Goal: Task Accomplishment & Management: Manage account settings

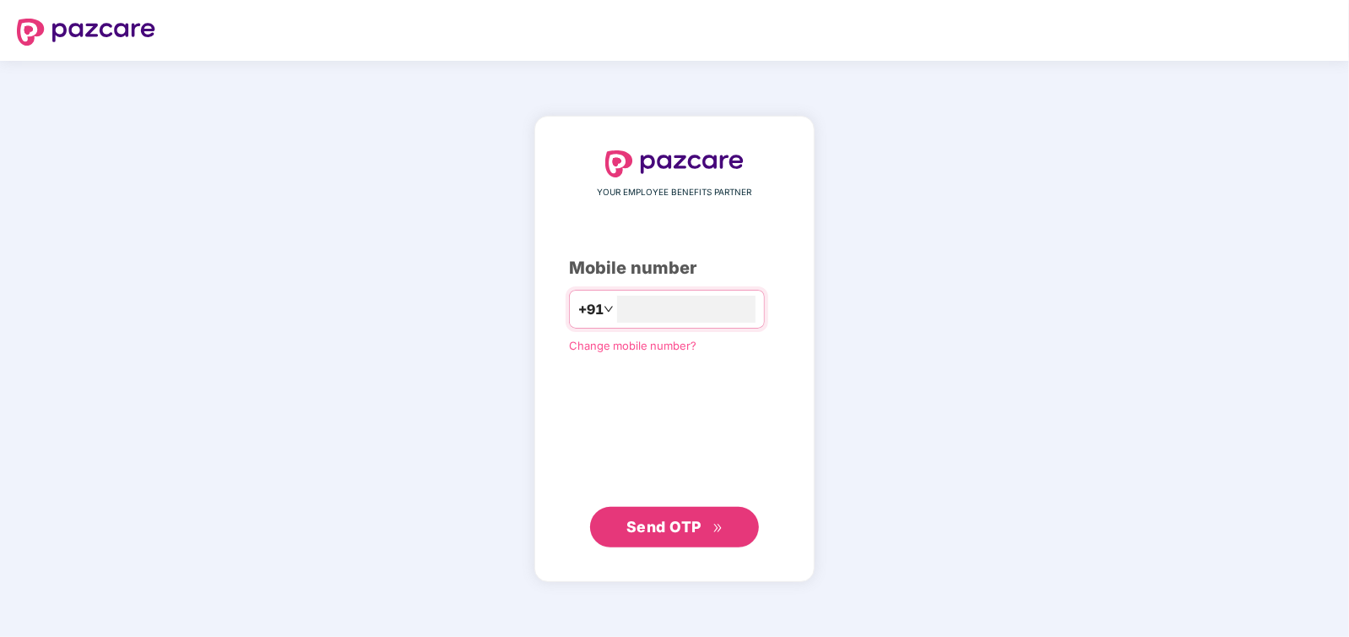
type input "**********"
click at [665, 509] on button "Send OTP" at bounding box center [674, 526] width 169 height 41
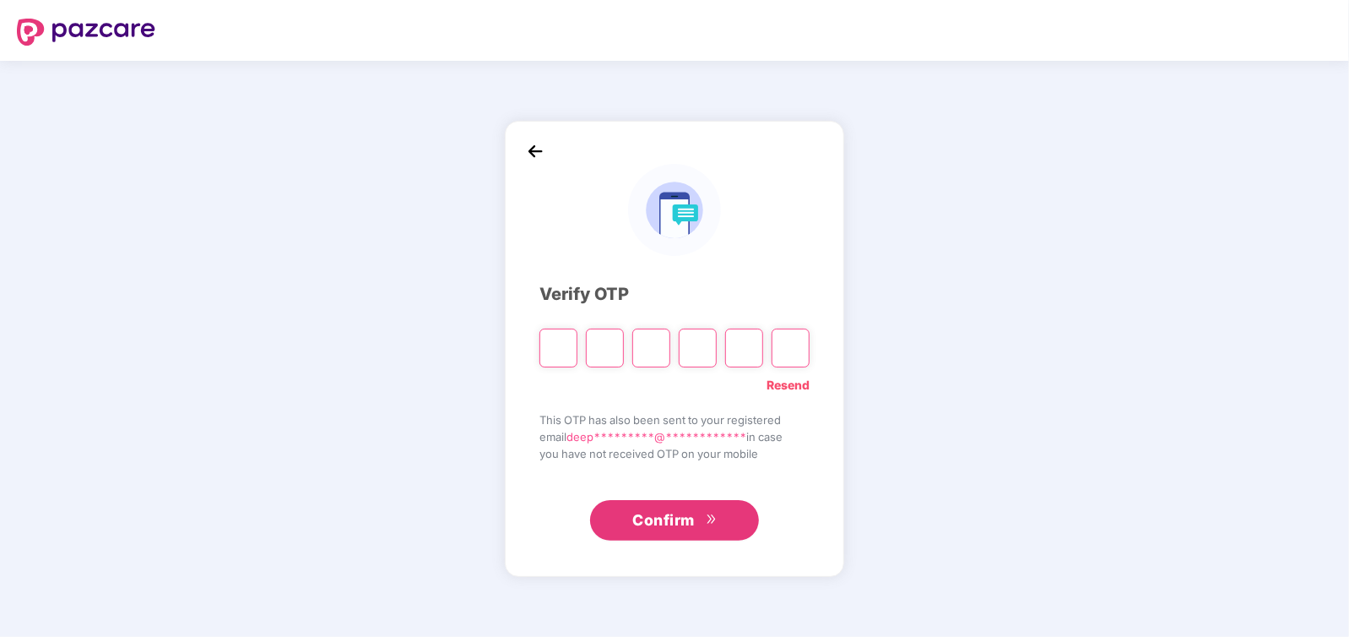
type input "*"
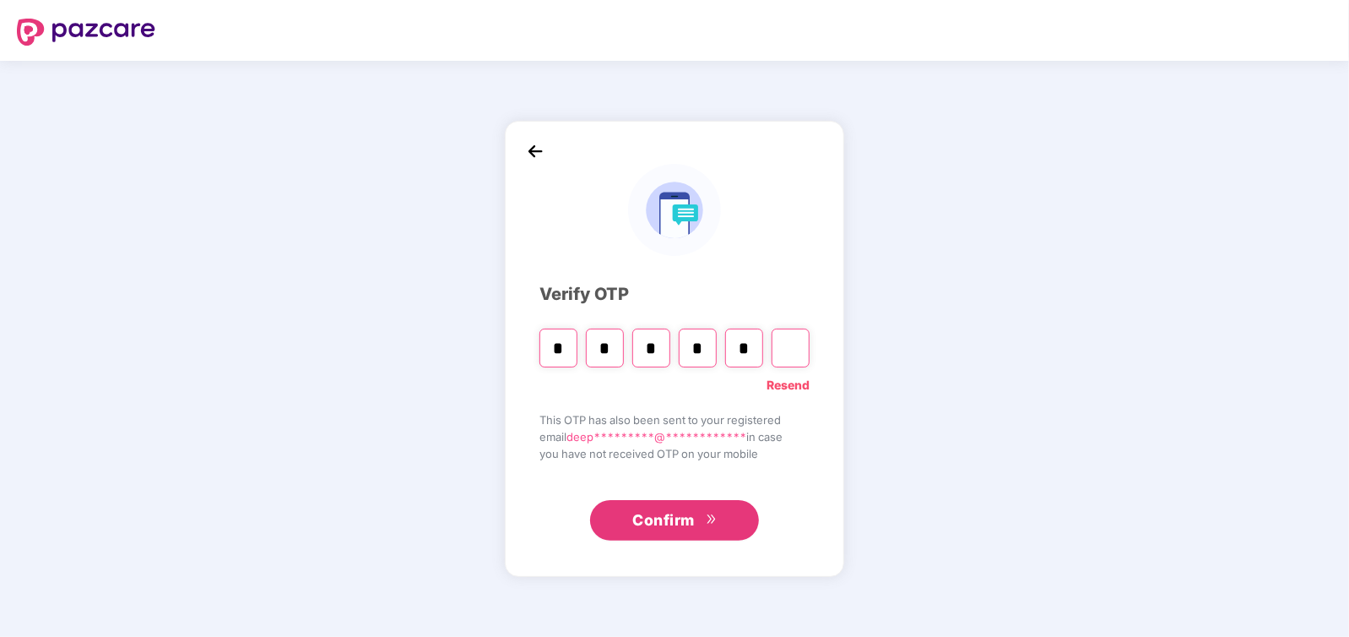
type input "*"
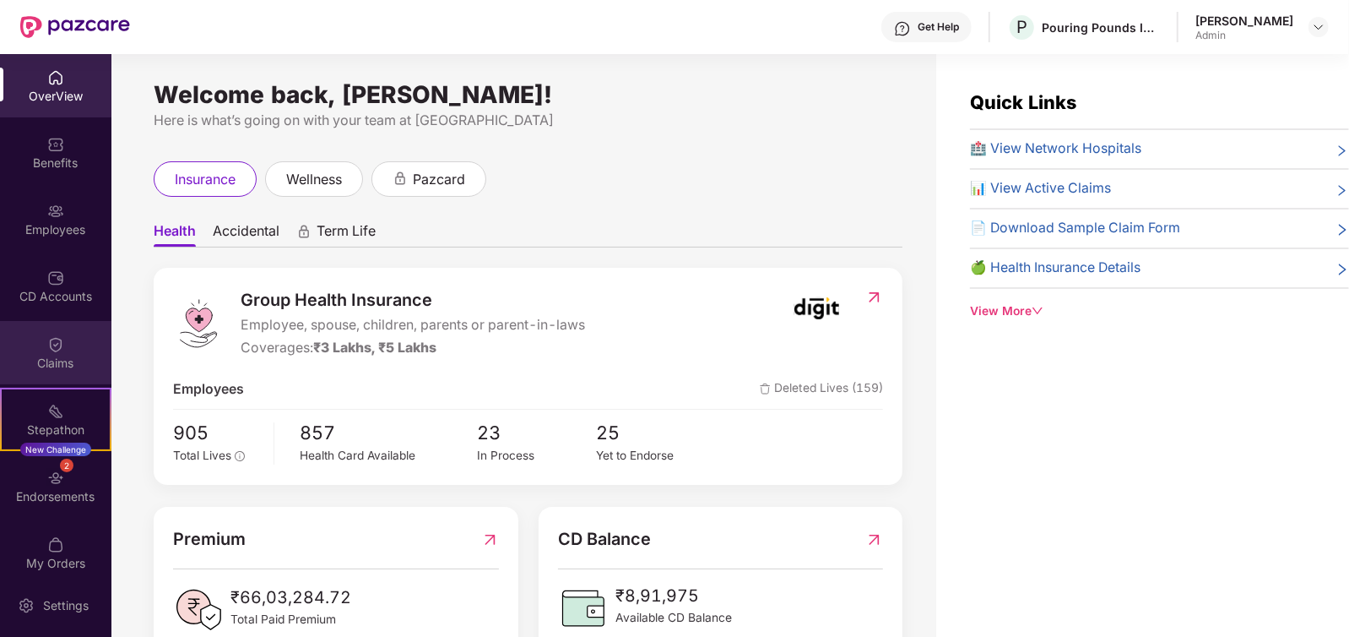
click at [62, 328] on div "Claims" at bounding box center [55, 352] width 111 height 63
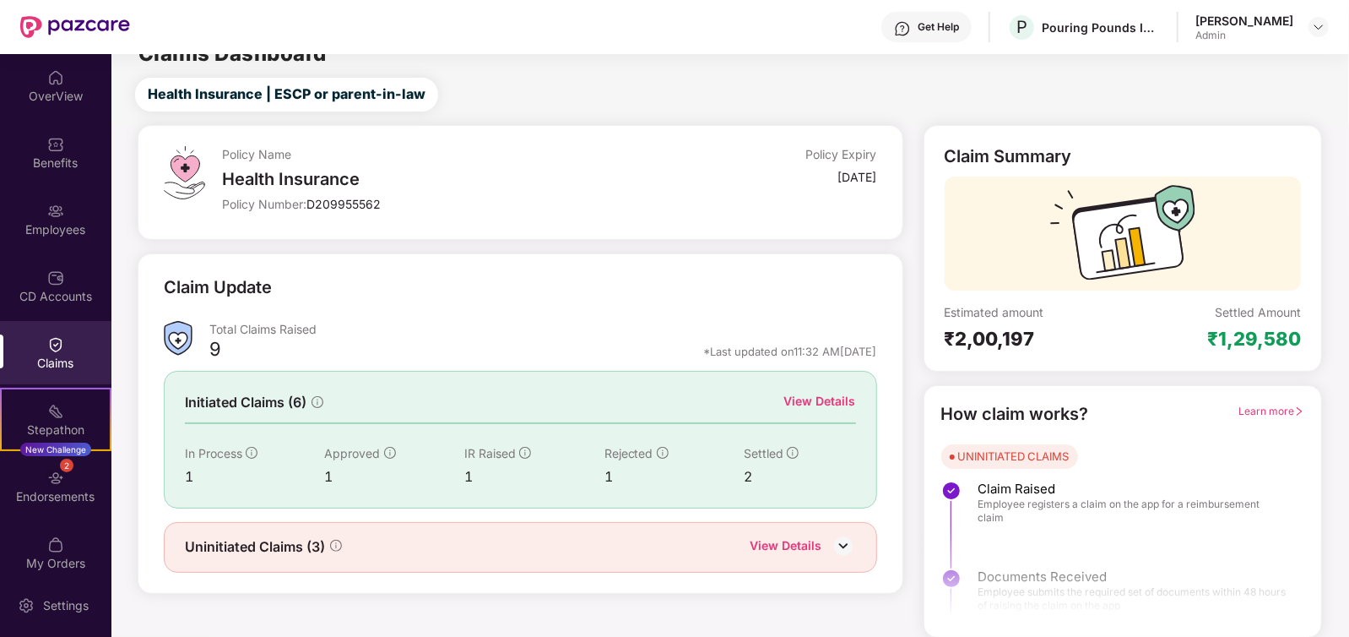
scroll to position [24, 0]
click at [980, 345] on div "₹2,00,197" at bounding box center [1034, 339] width 178 height 24
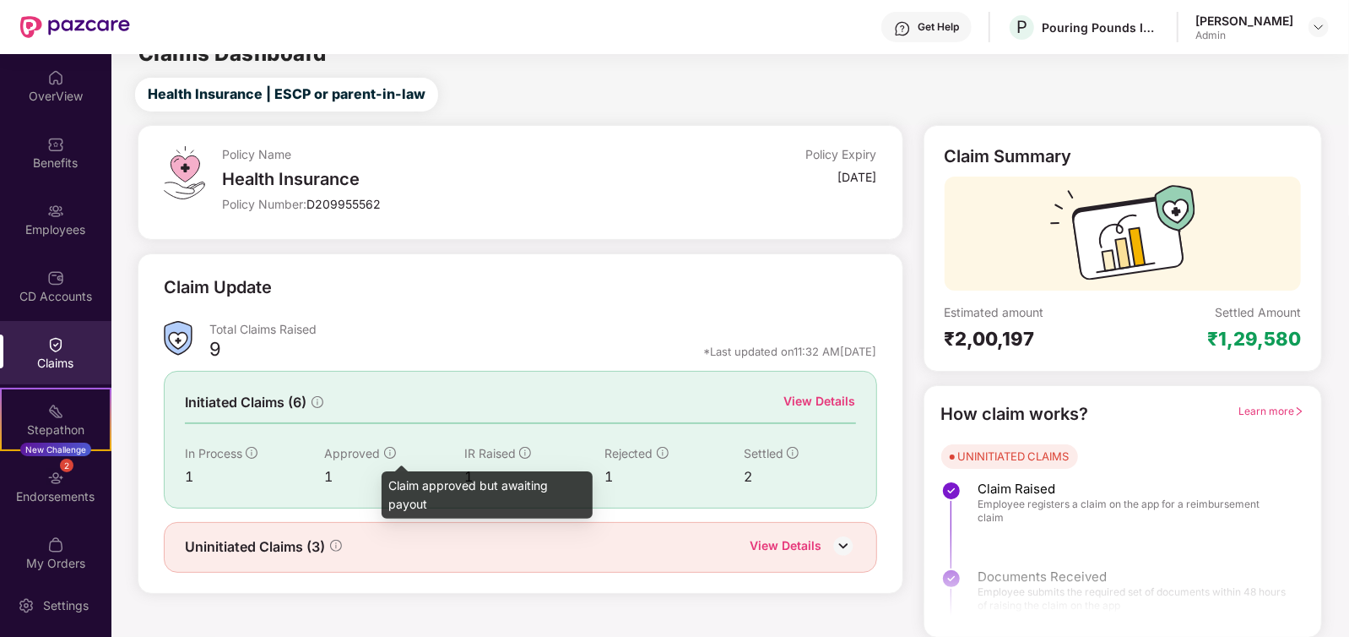
click at [384, 452] on icon "info-circle" at bounding box center [390, 453] width 12 height 12
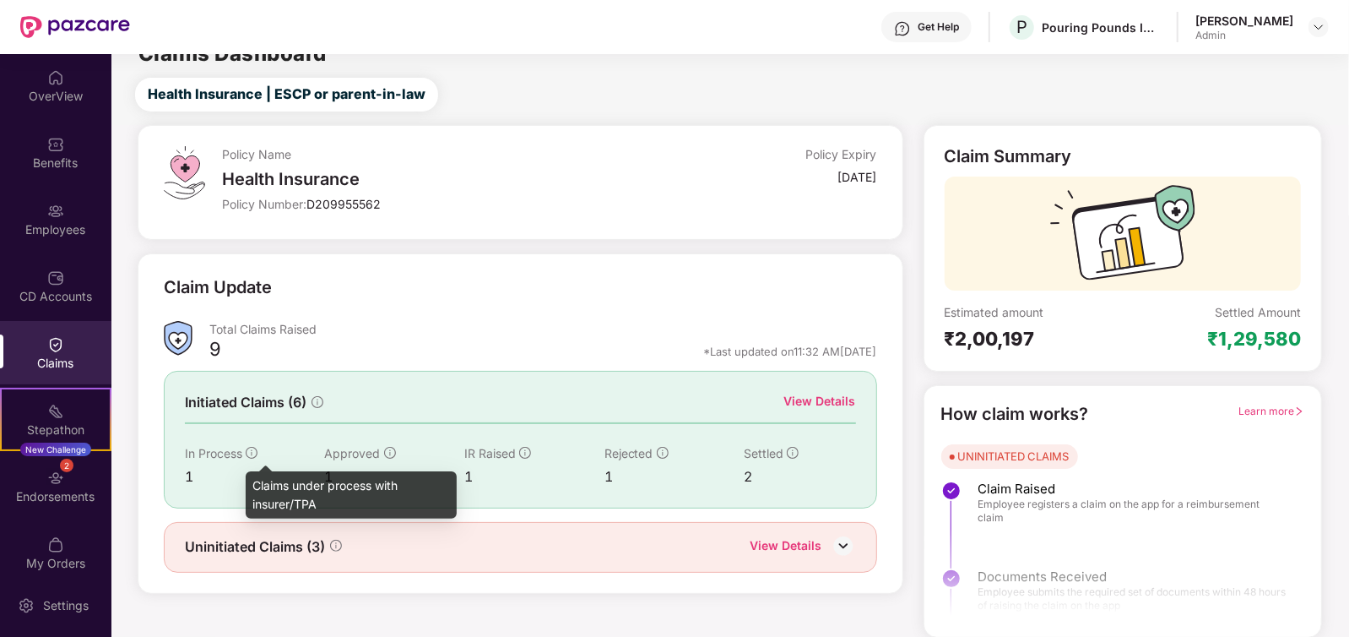
click at [257, 452] on icon "info-circle" at bounding box center [252, 453] width 12 height 12
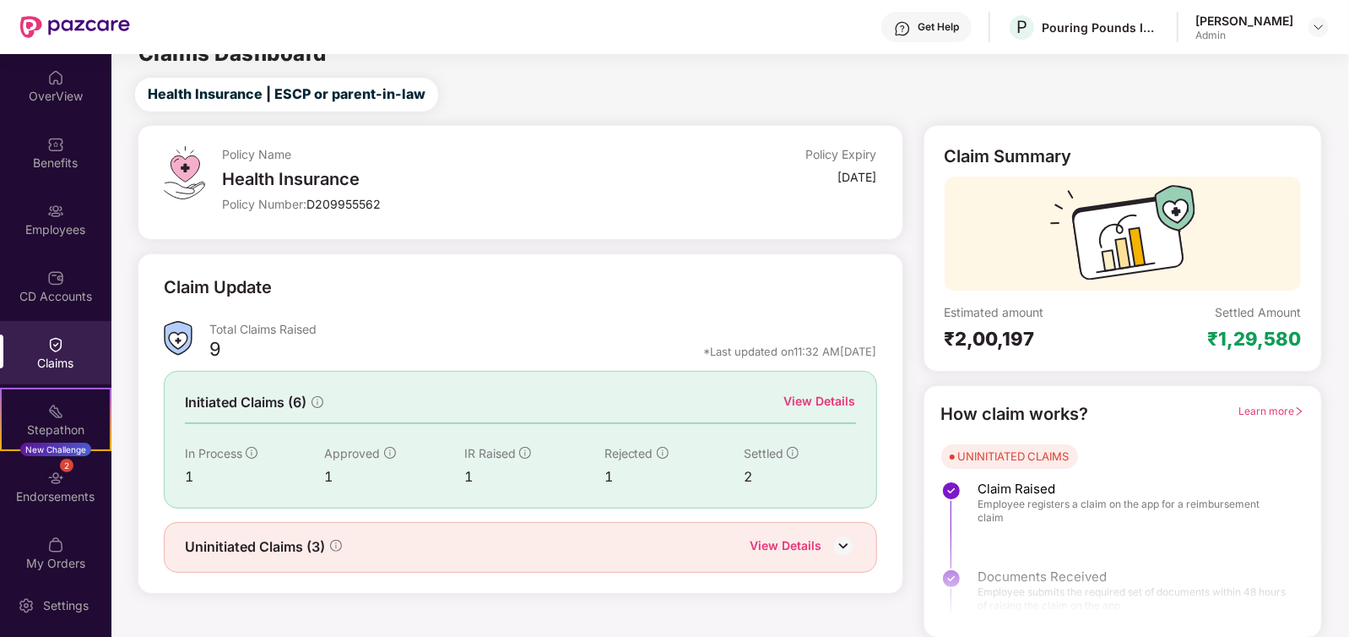
click at [843, 546] on img at bounding box center [843, 545] width 25 height 25
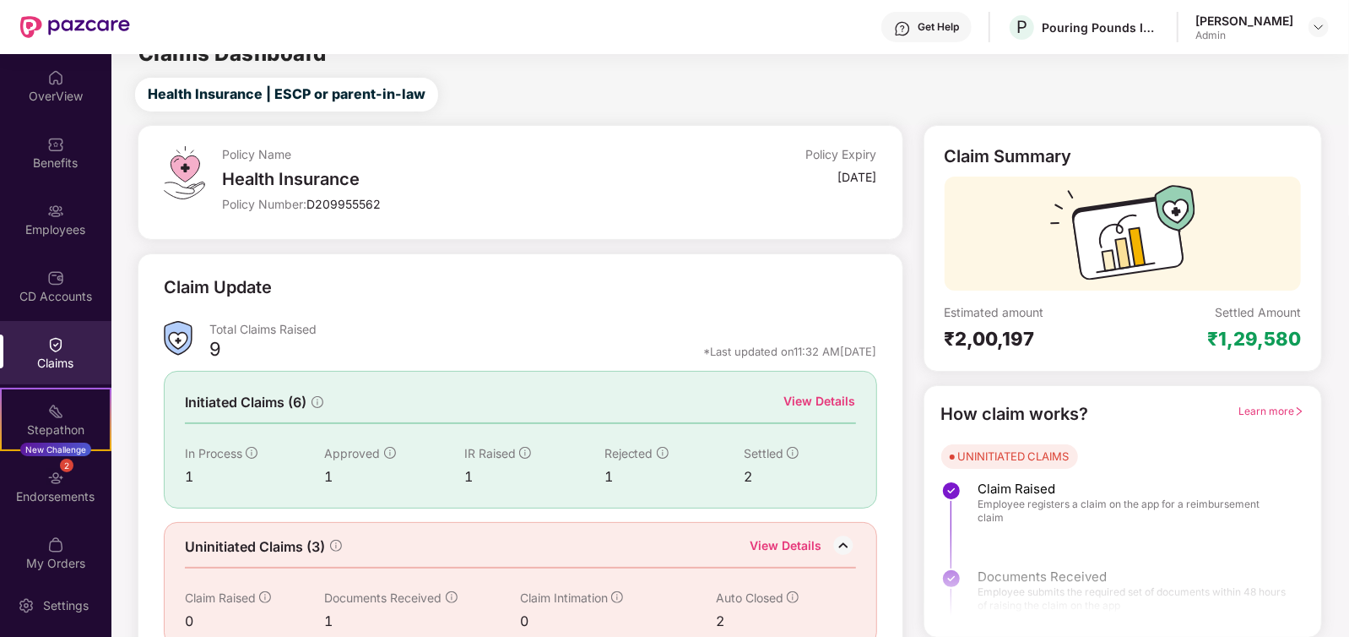
scroll to position [52, 0]
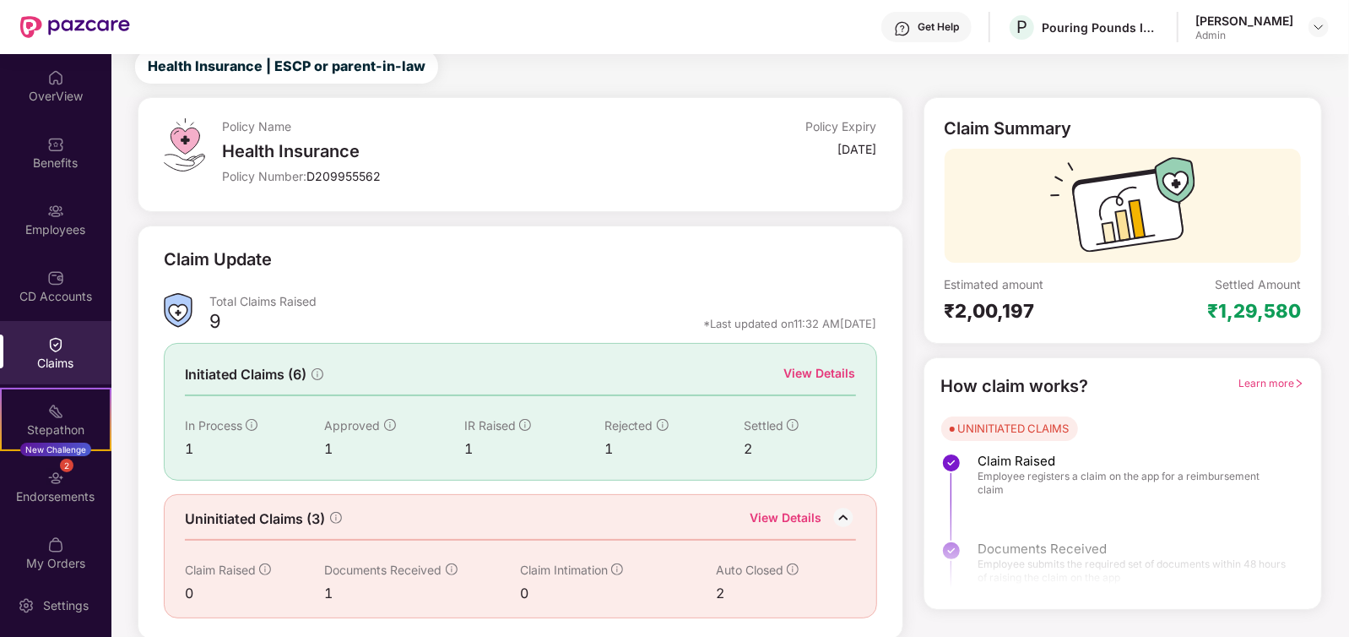
click at [817, 369] on div "View Details" at bounding box center [820, 373] width 72 height 19
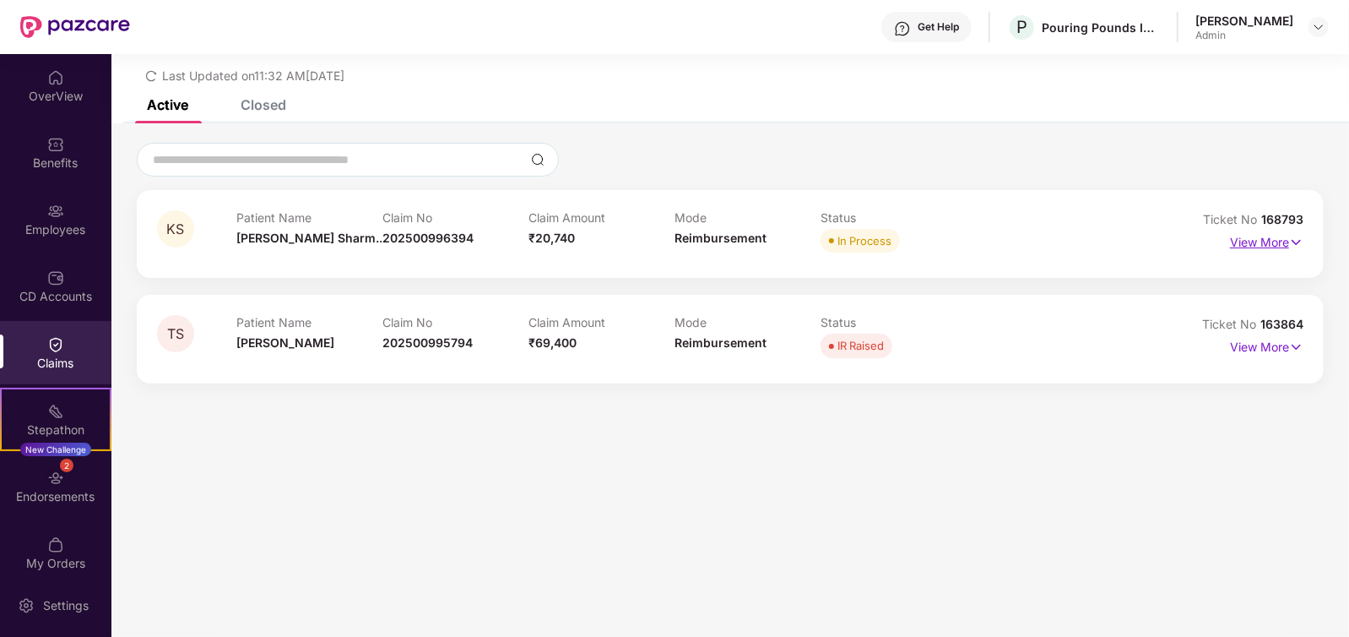
click at [1298, 244] on img at bounding box center [1296, 242] width 14 height 19
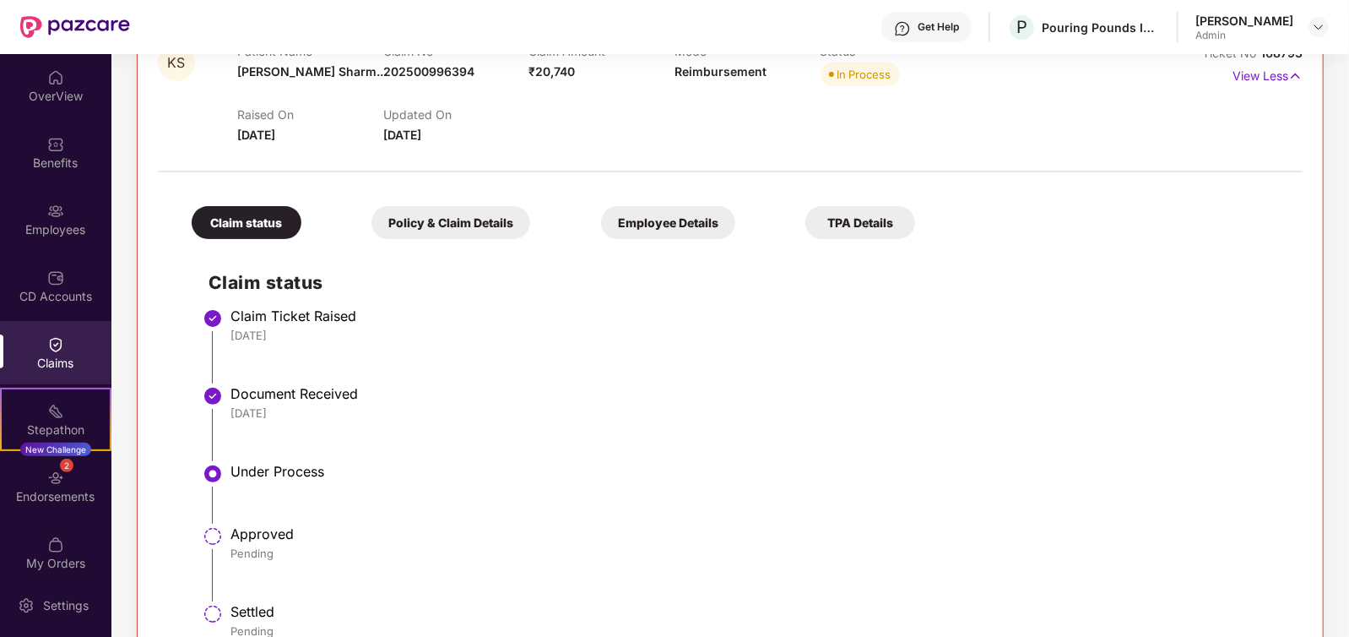
scroll to position [373, 0]
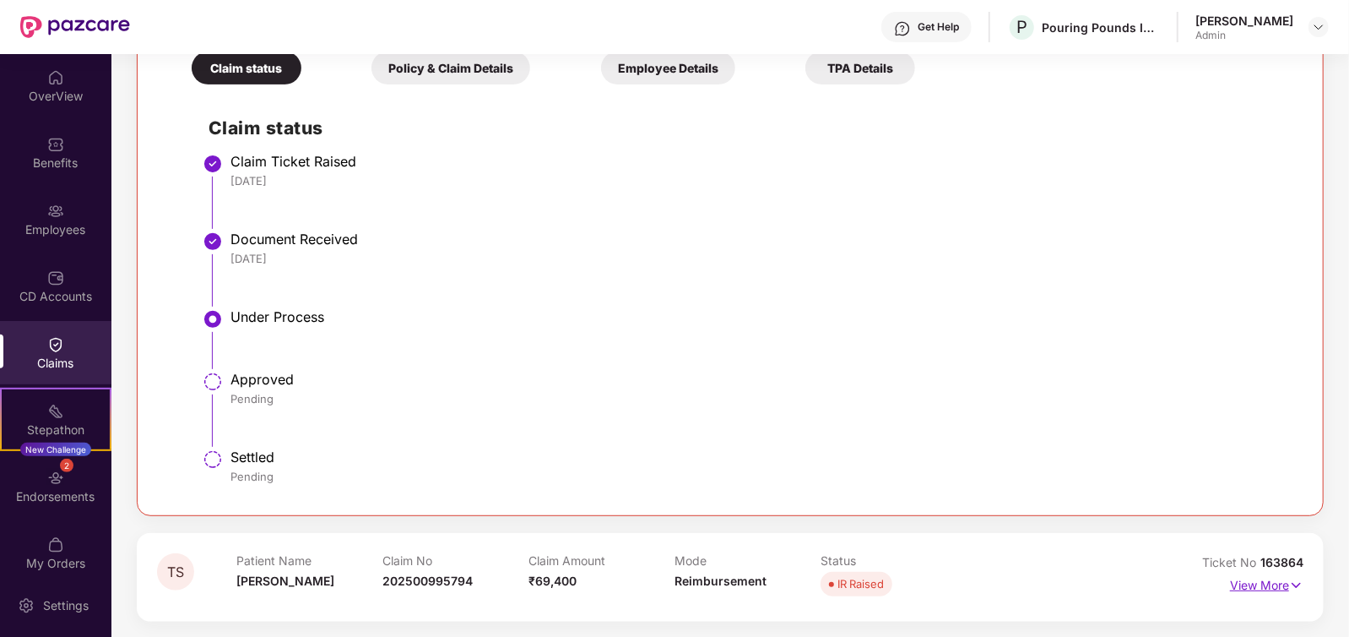
click at [1296, 579] on img at bounding box center [1296, 585] width 14 height 19
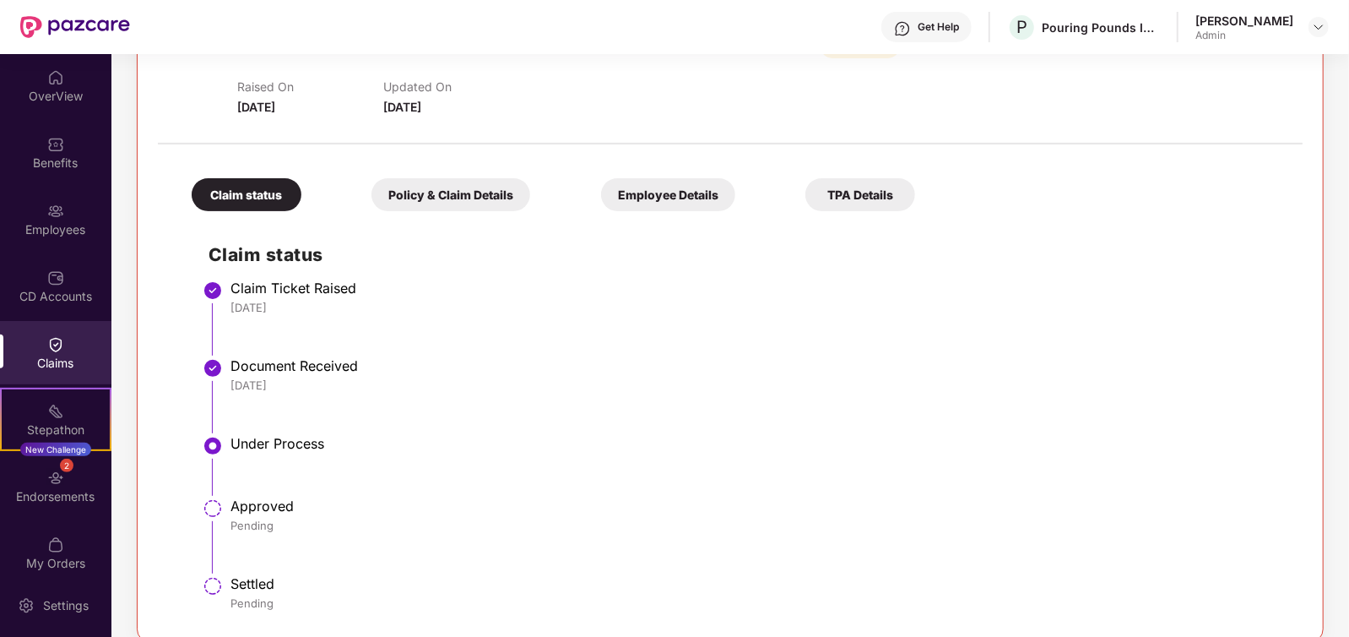
scroll to position [0, 0]
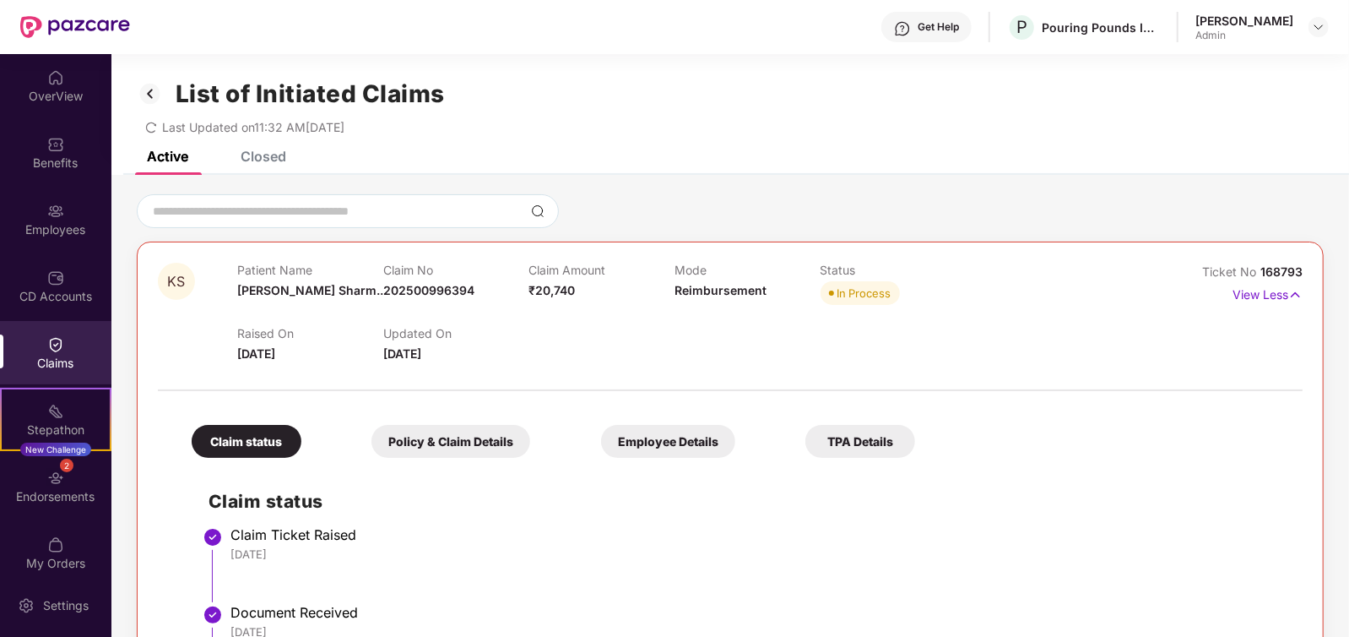
click at [152, 100] on img at bounding box center [150, 93] width 27 height 29
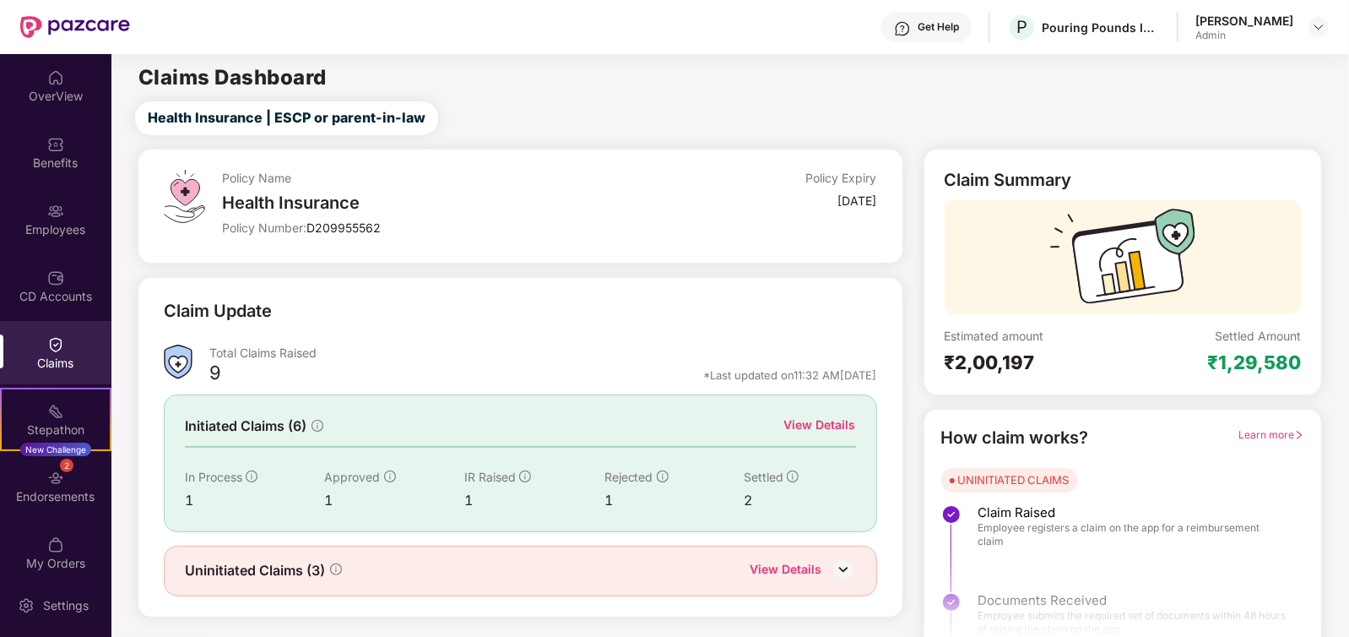
scroll to position [24, 0]
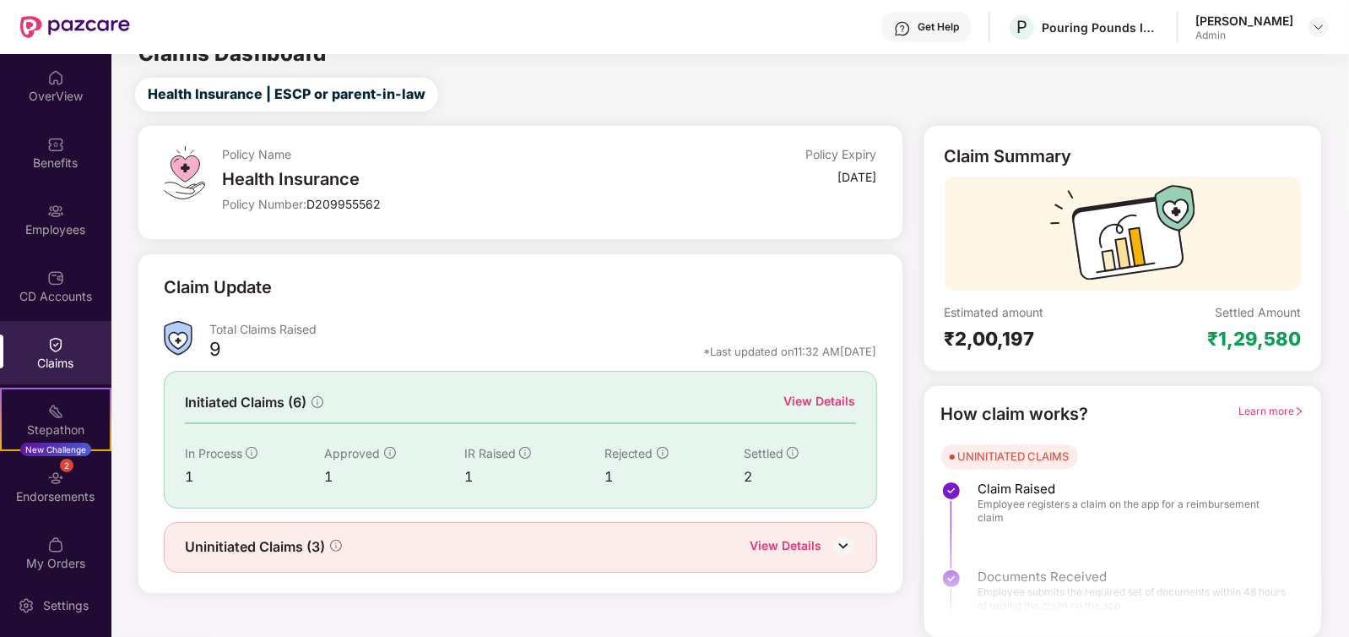
click at [853, 540] on img at bounding box center [843, 545] width 25 height 25
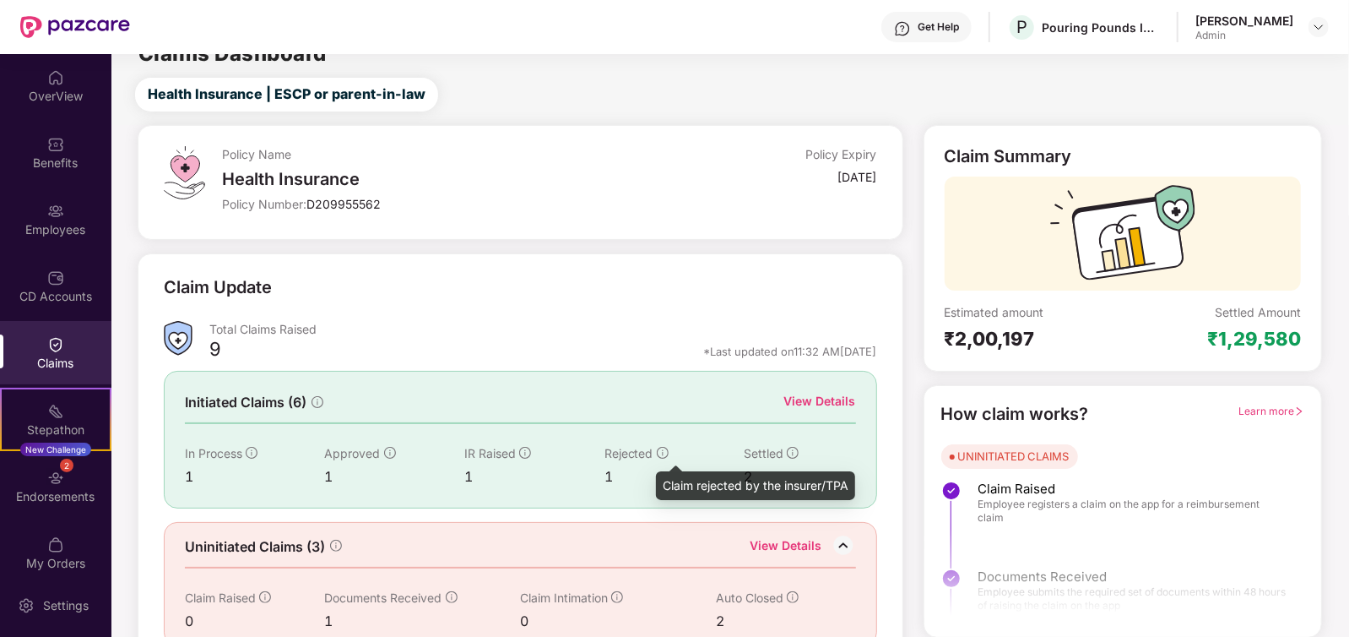
scroll to position [52, 0]
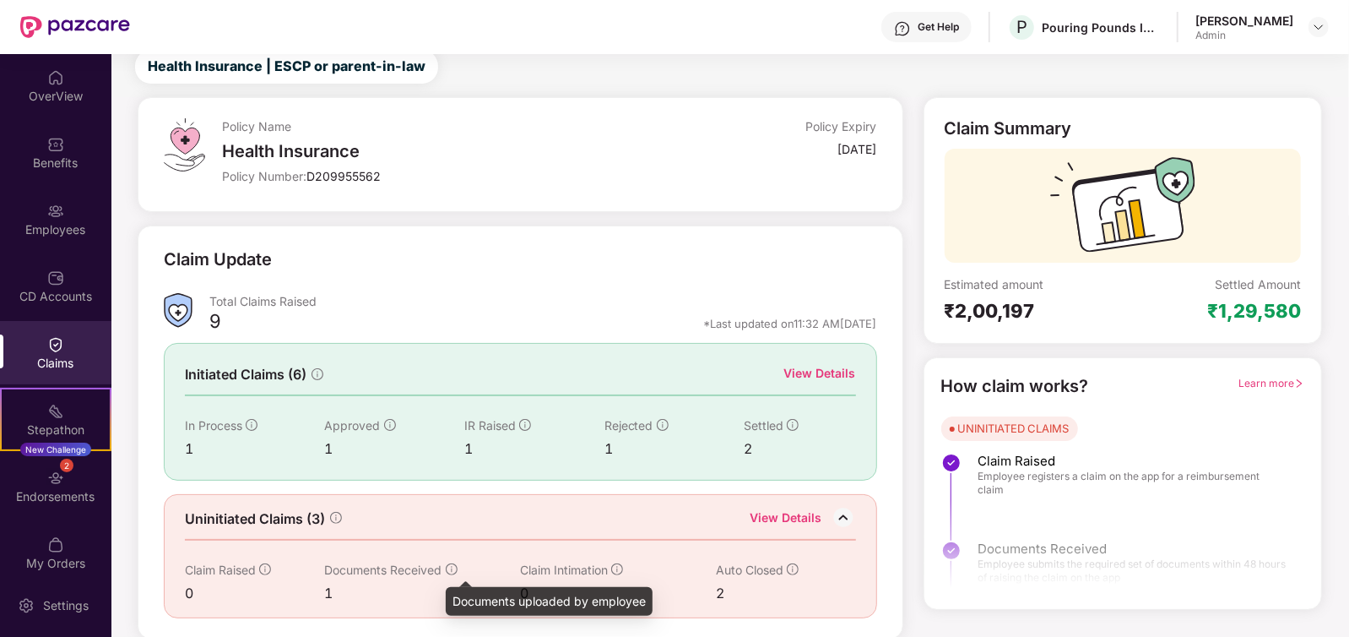
click at [448, 568] on icon "info-circle" at bounding box center [452, 569] width 12 height 12
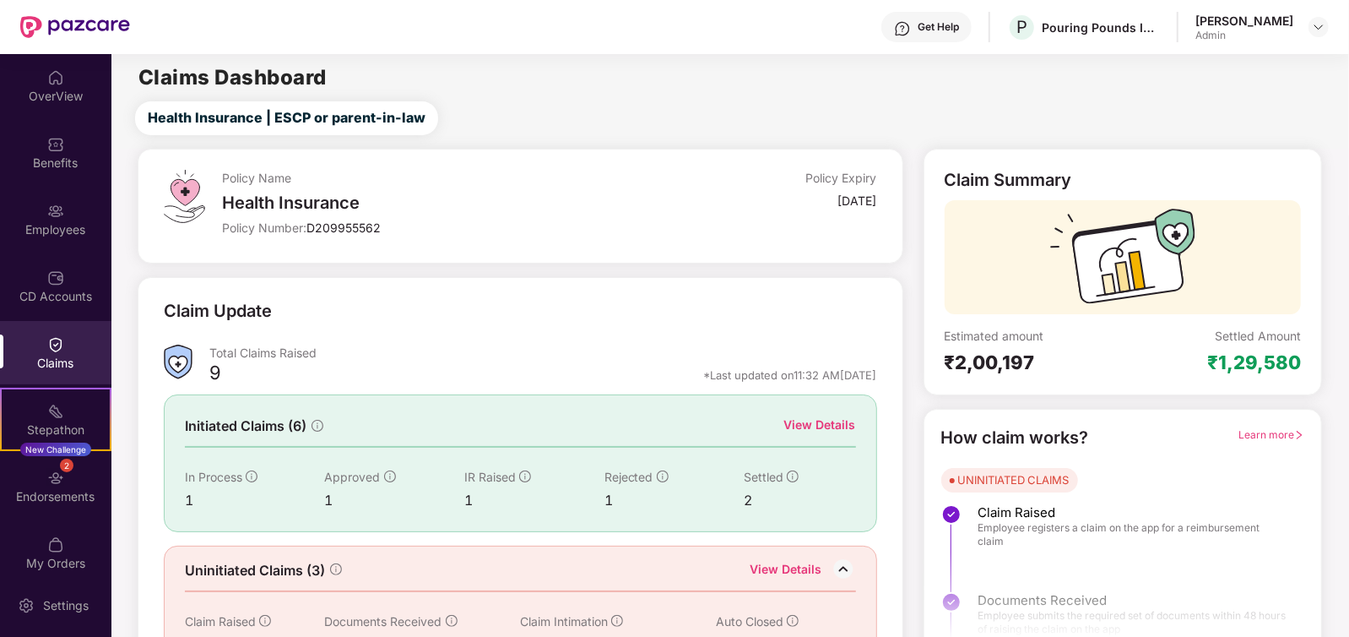
click at [936, 38] on div "Get Help" at bounding box center [927, 27] width 90 height 30
click at [566, 255] on div "Policy Name Health Insurance Policy Number: D209955562 Policy Expiry [DATE]" at bounding box center [521, 206] width 766 height 115
click at [56, 233] on div "Employees" at bounding box center [55, 229] width 111 height 17
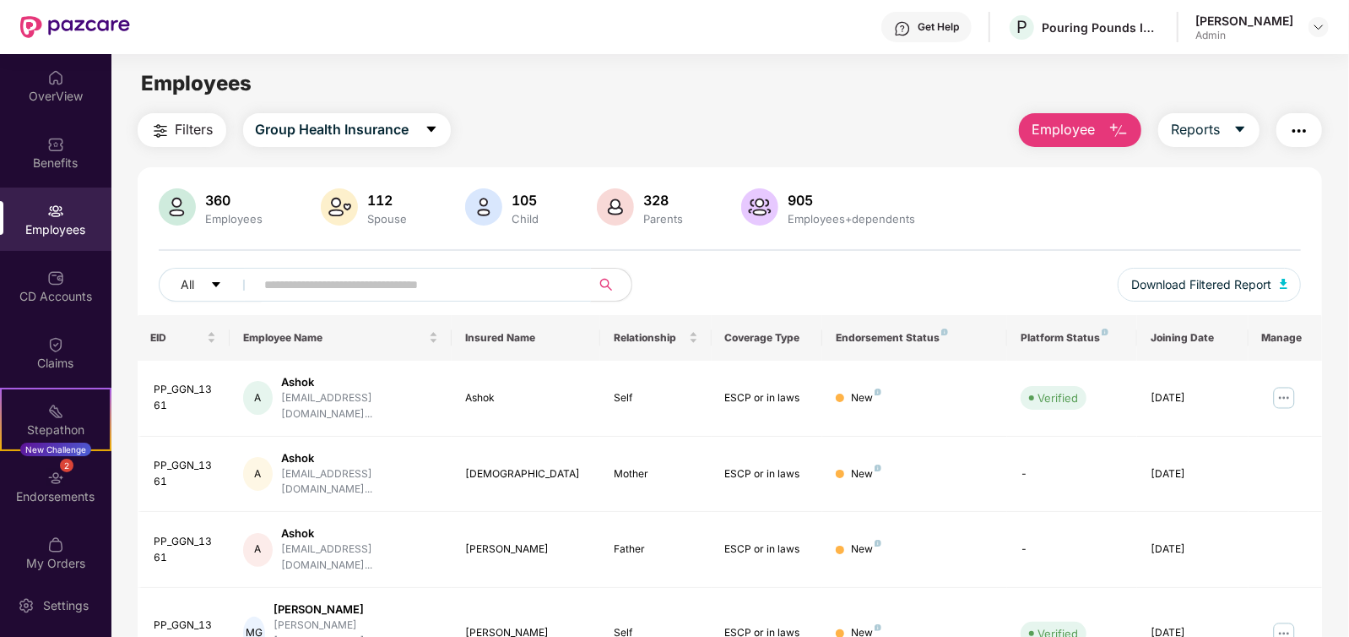
click at [303, 285] on input "text" at bounding box center [416, 284] width 303 height 25
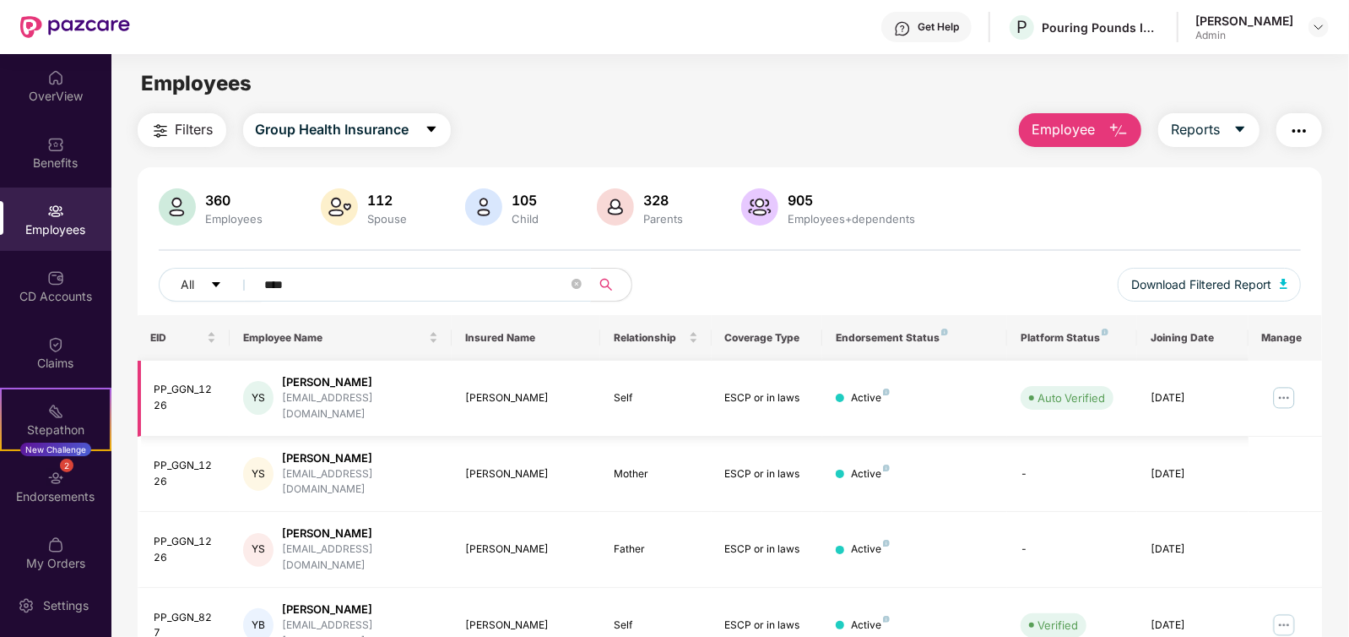
type input "****"
click at [1276, 391] on img at bounding box center [1284, 397] width 27 height 27
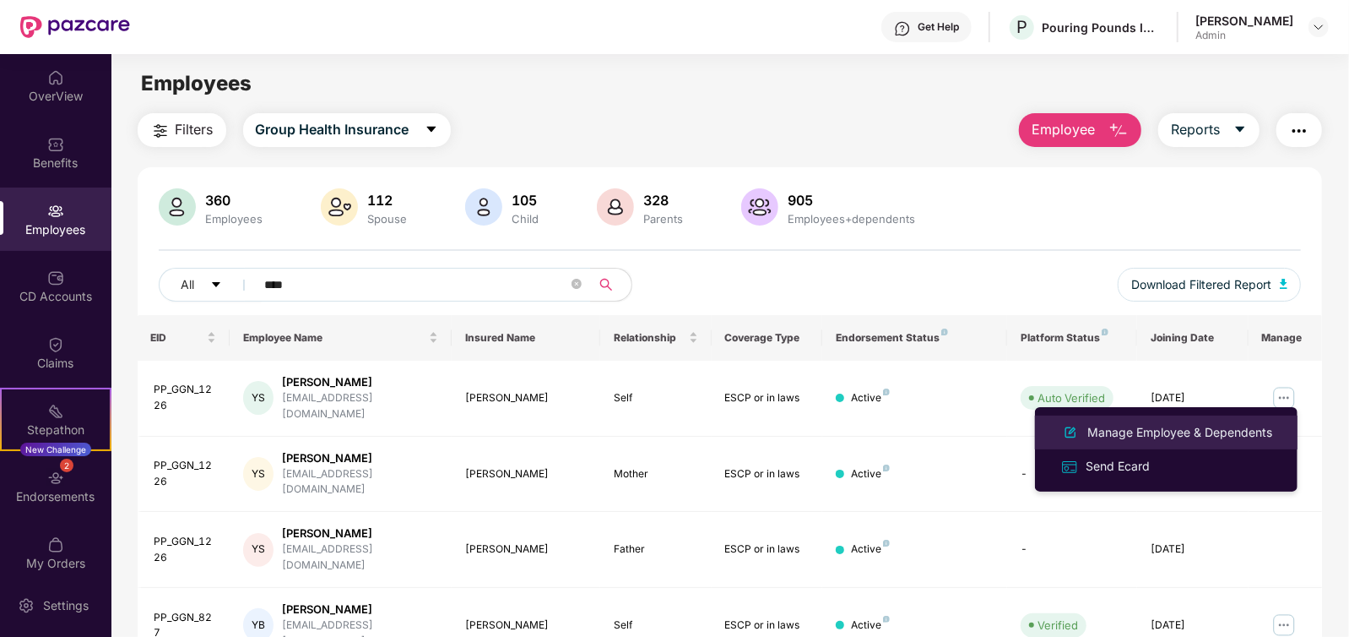
click at [1145, 442] on li "Manage Employee & Dependents" at bounding box center [1166, 432] width 263 height 34
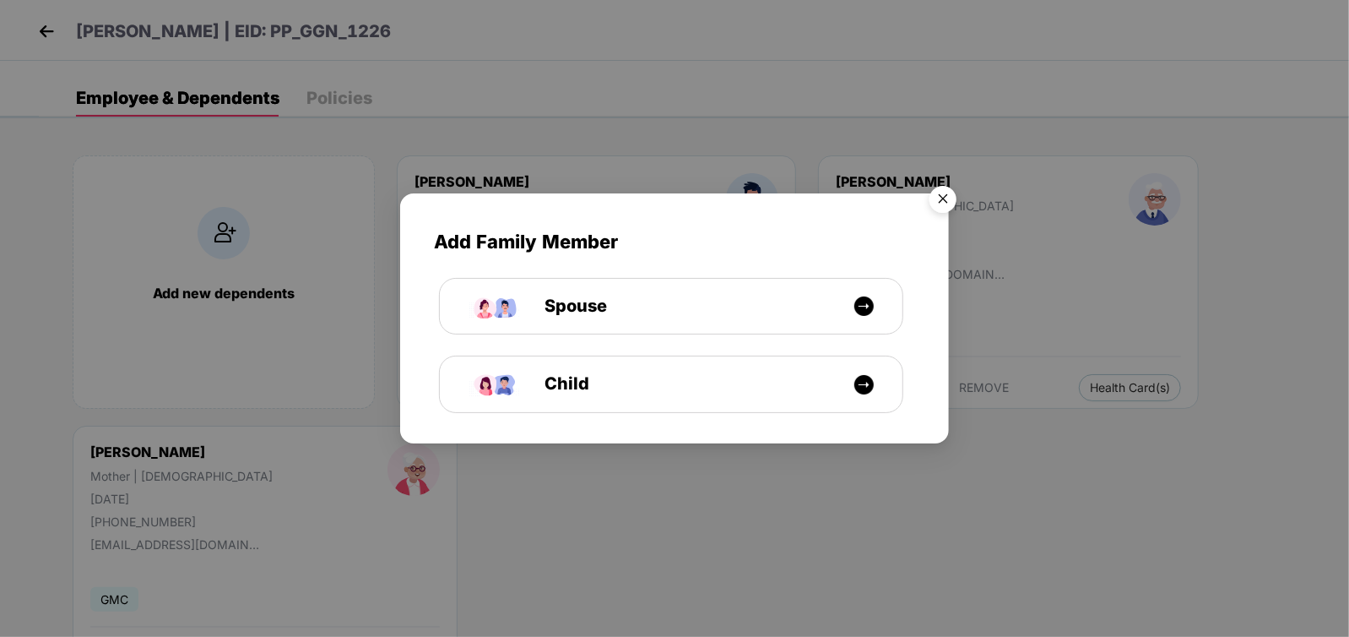
click at [937, 200] on img "Close" at bounding box center [943, 201] width 47 height 47
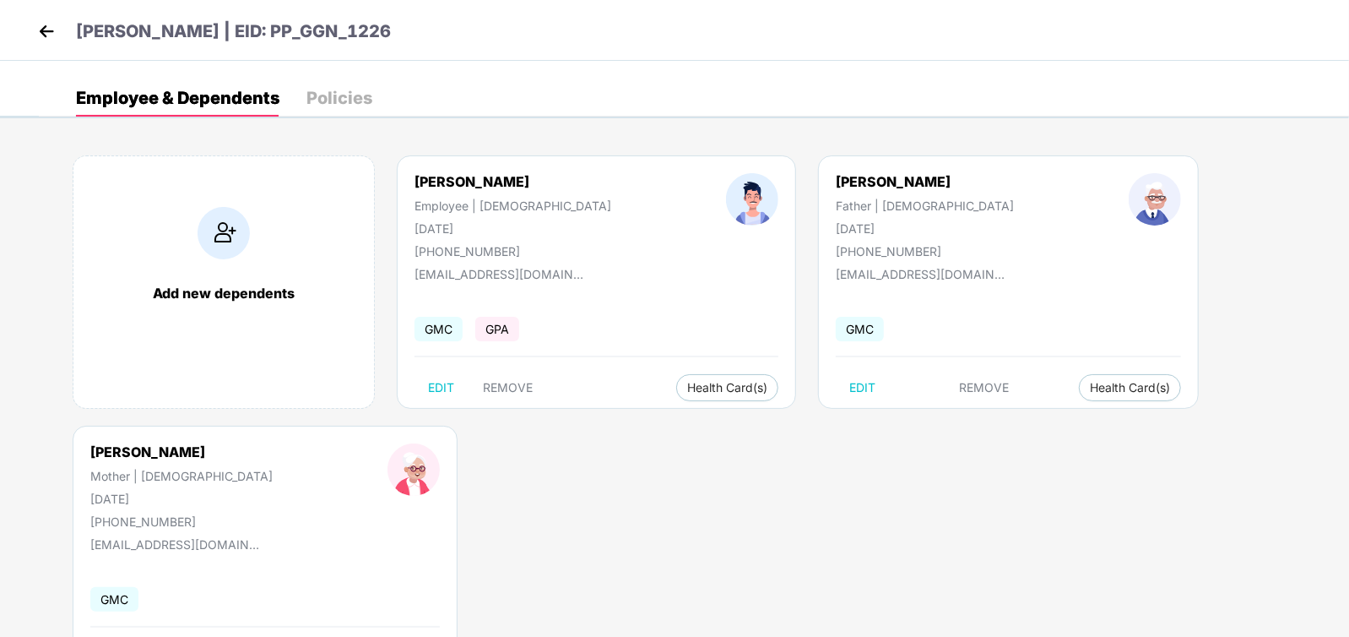
click at [361, 90] on div "Policies" at bounding box center [340, 98] width 66 height 17
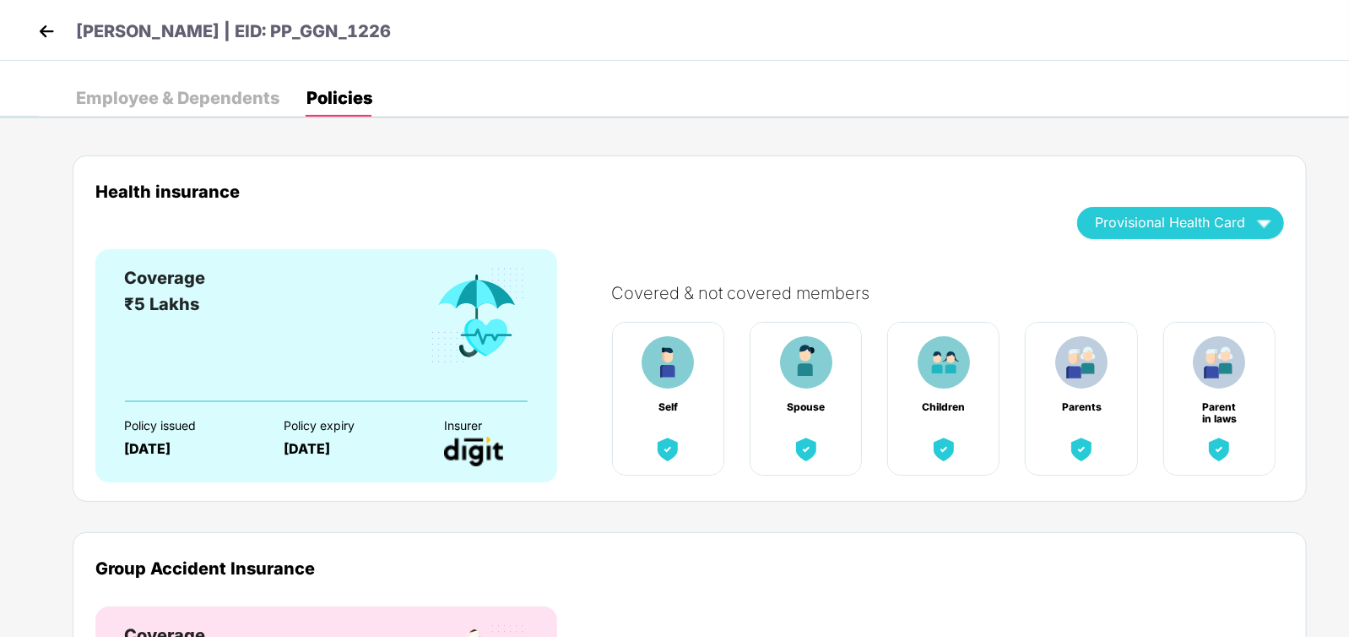
click at [54, 36] on img at bounding box center [46, 31] width 25 height 25
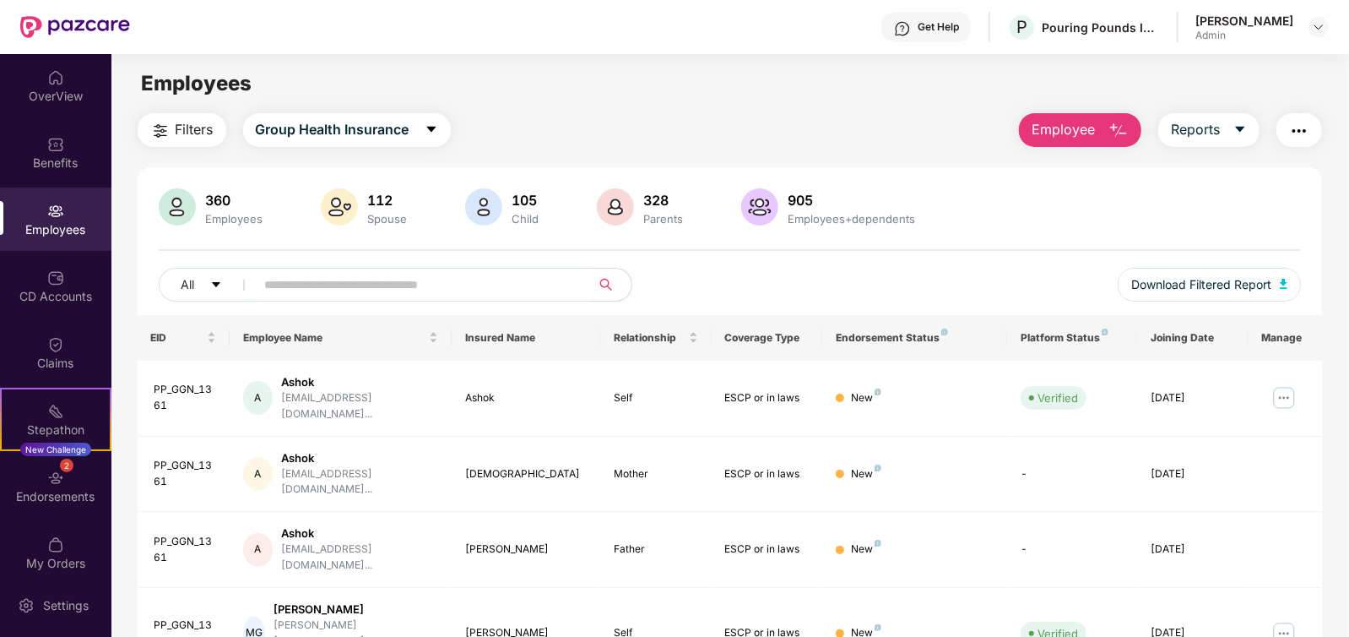
click at [1304, 133] on img "button" at bounding box center [1299, 131] width 20 height 20
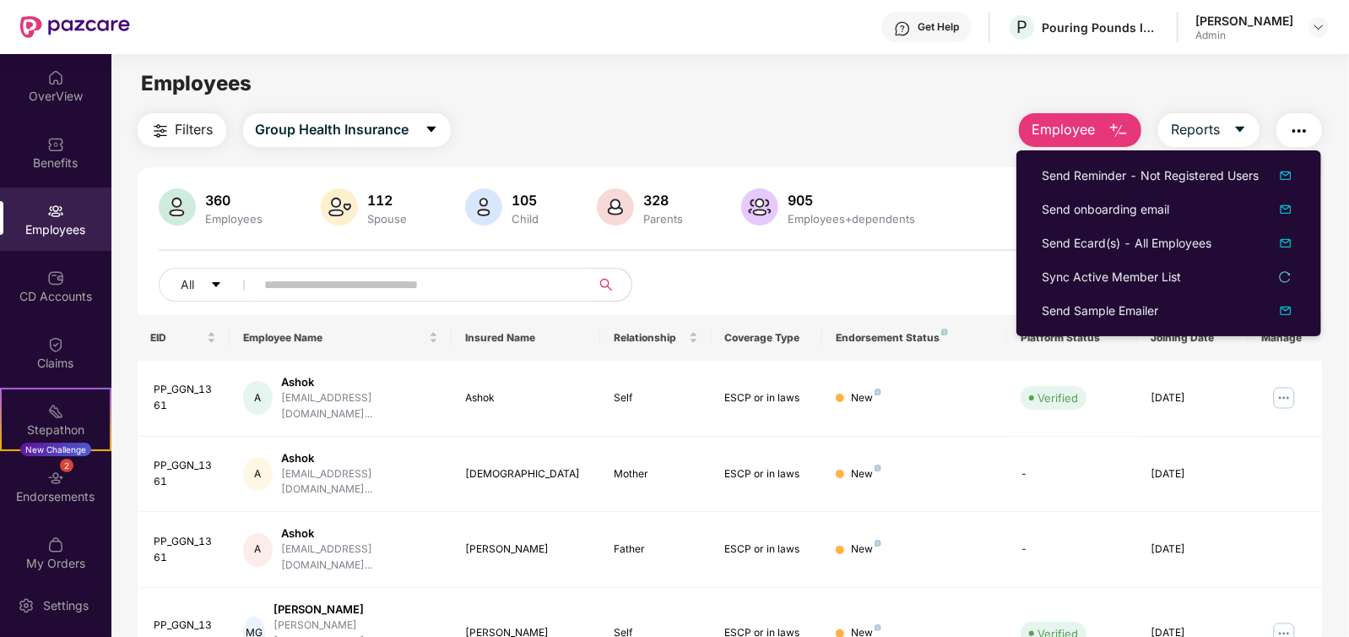
click at [878, 131] on div "Filters Group Health Insurance Employee Reports" at bounding box center [731, 130] width 1186 height 34
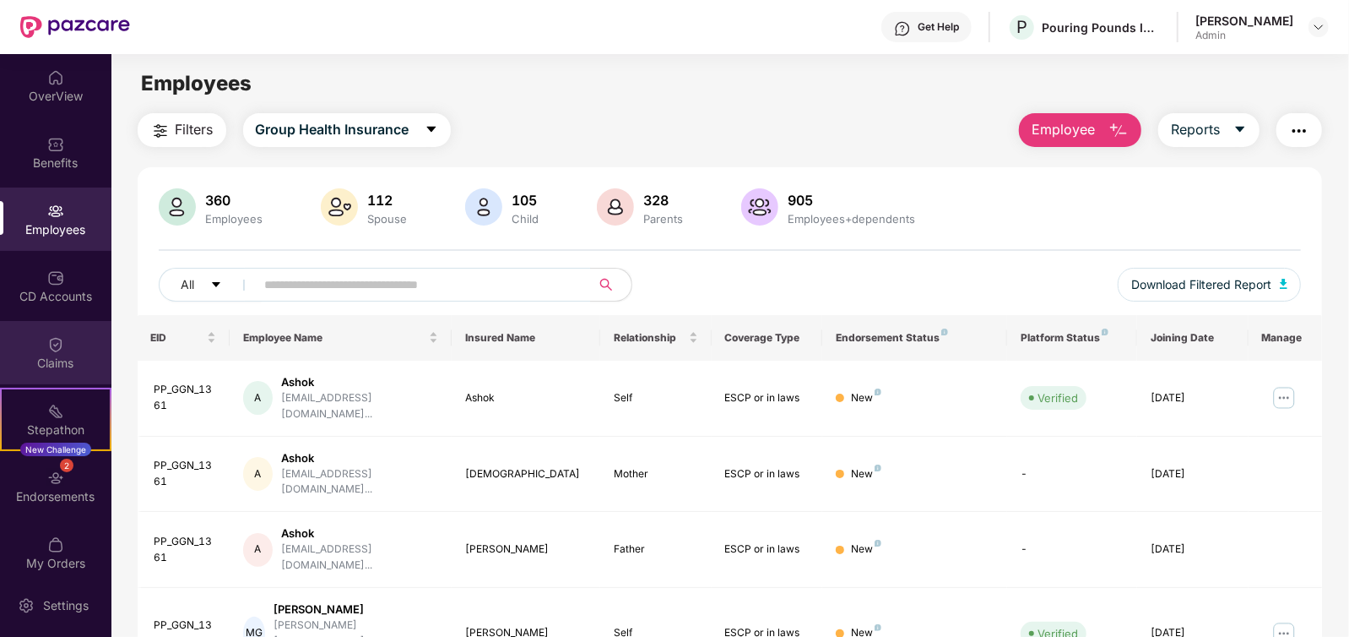
click at [72, 352] on div "Claims" at bounding box center [55, 352] width 111 height 63
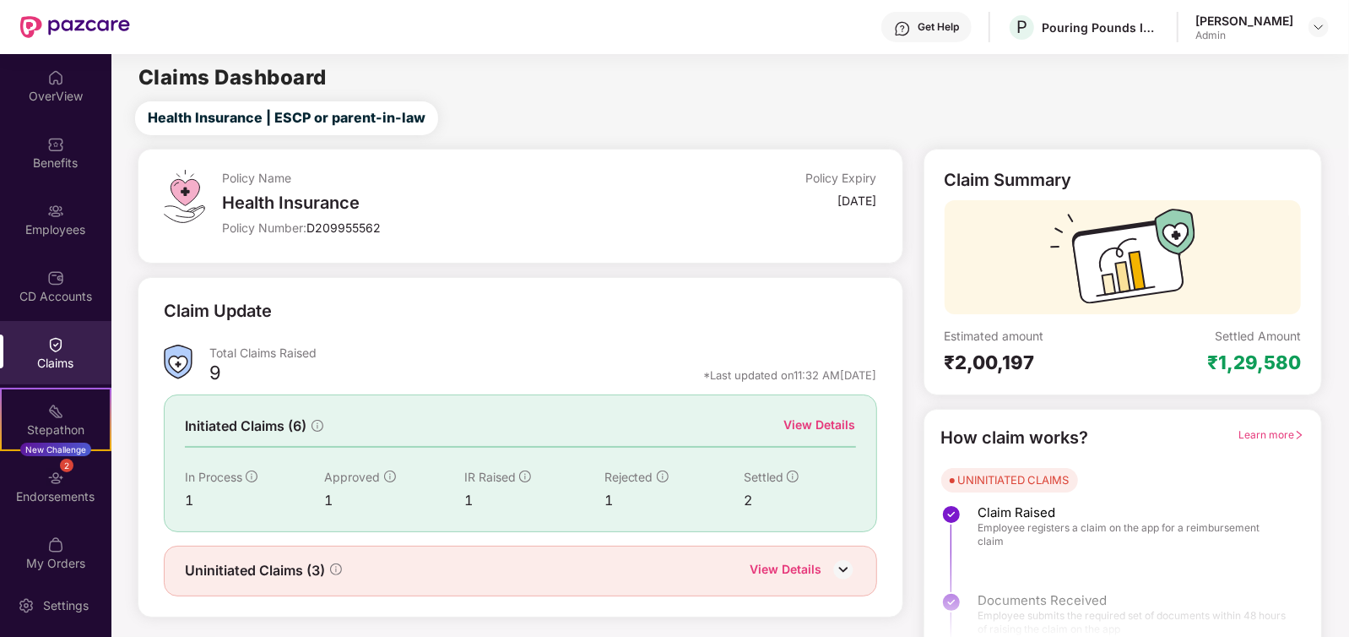
scroll to position [24, 0]
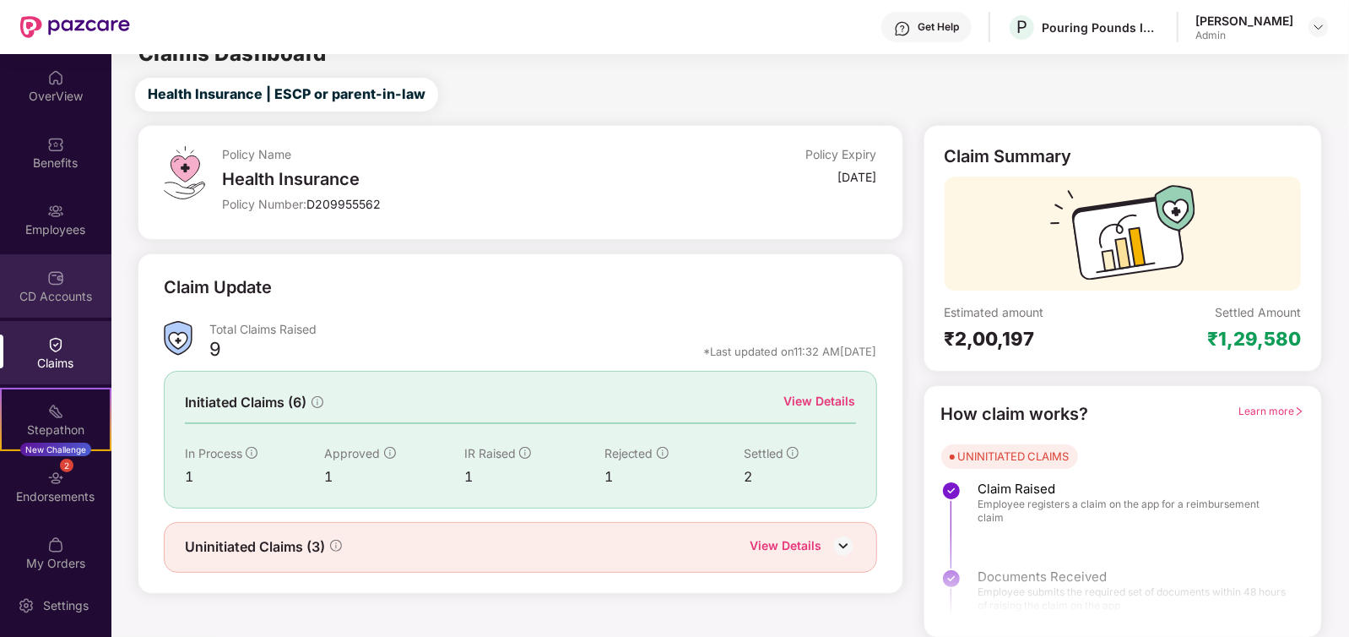
click at [89, 293] on div "CD Accounts" at bounding box center [55, 296] width 111 height 17
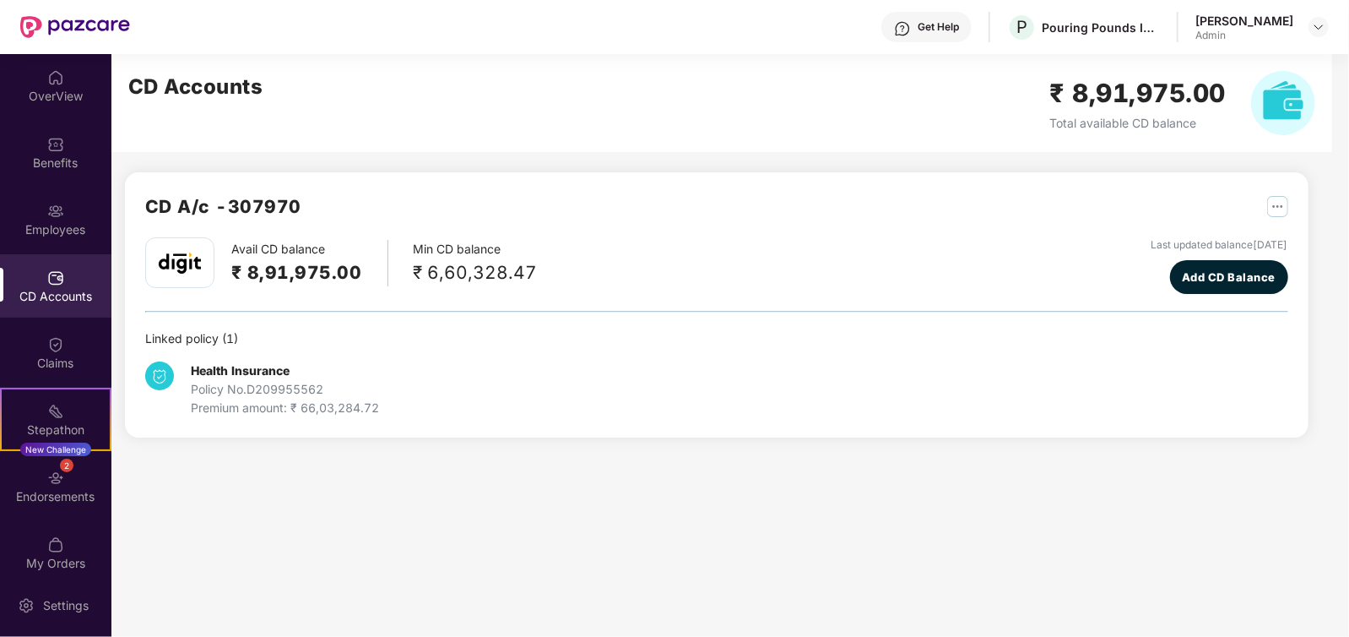
scroll to position [0, 0]
click at [67, 200] on div "Employees" at bounding box center [55, 218] width 111 height 63
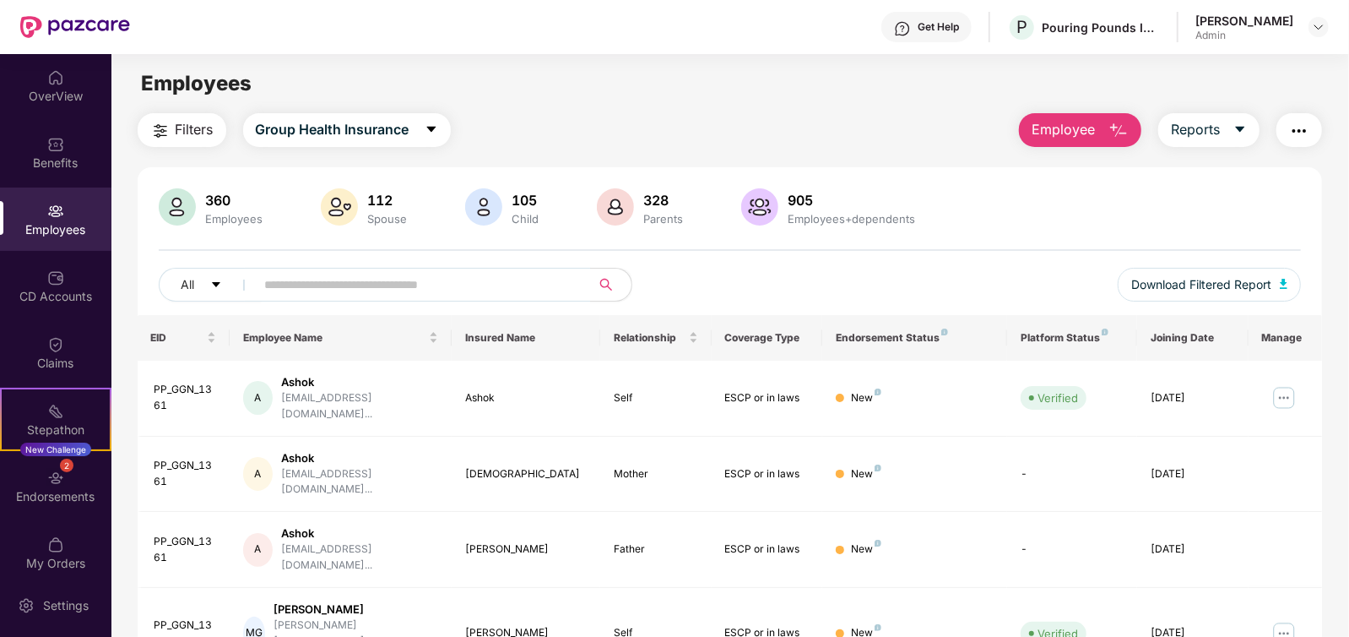
click at [933, 31] on div "Get Help" at bounding box center [938, 27] width 41 height 14
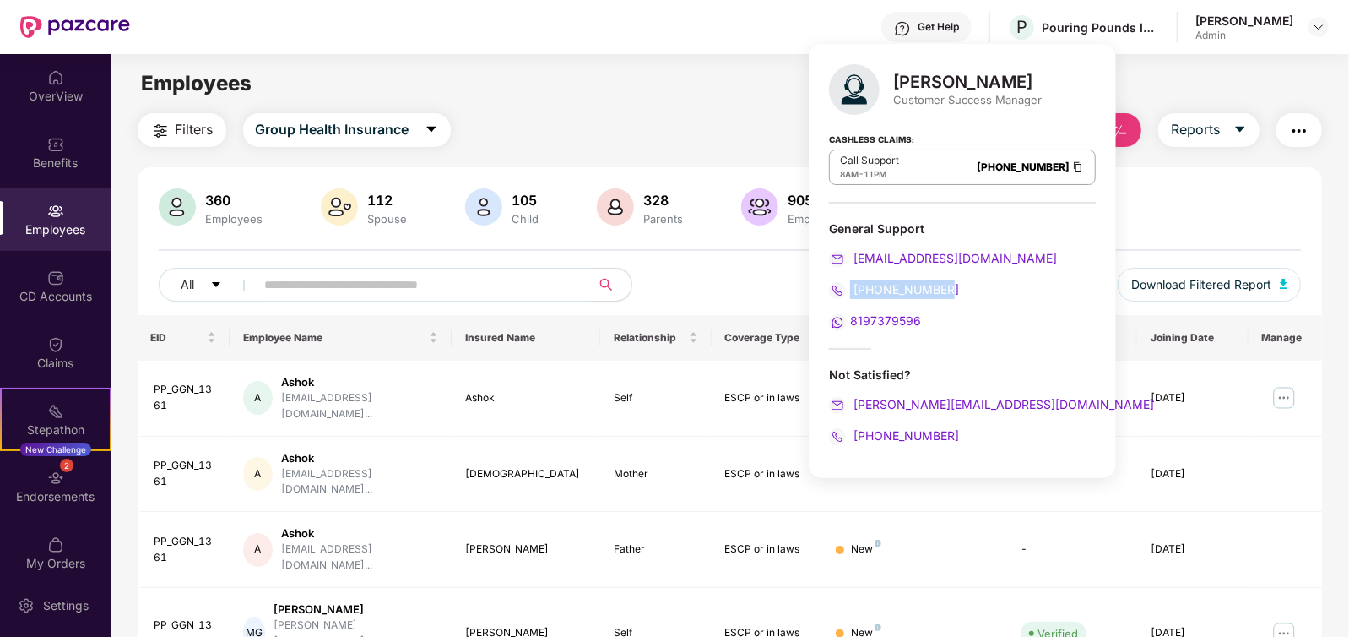
drag, startPoint x: 963, startPoint y: 293, endPoint x: 844, endPoint y: 291, distance: 119.1
click at [844, 291] on div "[PHONE_NUMBER]" at bounding box center [962, 289] width 267 height 19
click at [887, 318] on span "8197379596" at bounding box center [885, 320] width 71 height 14
